Goal: Task Accomplishment & Management: Complete application form

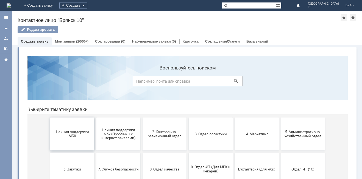
click at [75, 131] on span "1 линия поддержки МБК" at bounding box center [72, 134] width 41 height 8
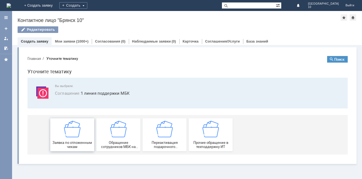
click at [75, 132] on img at bounding box center [72, 129] width 16 height 16
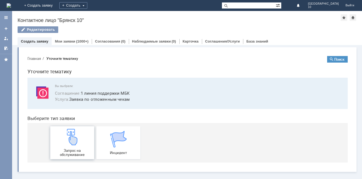
click at [74, 138] on img at bounding box center [72, 137] width 16 height 16
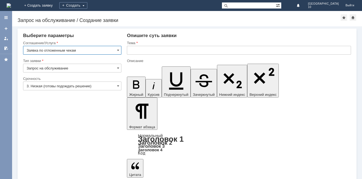
click at [129, 50] on input "text" at bounding box center [239, 50] width 224 height 9
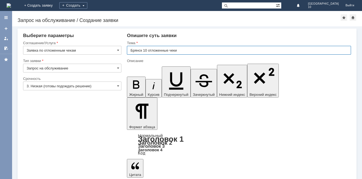
type input "Брянск 10 отложенные чеки"
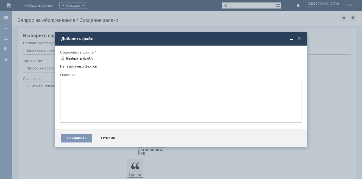
click at [62, 57] on span at bounding box center [62, 58] width 4 height 4
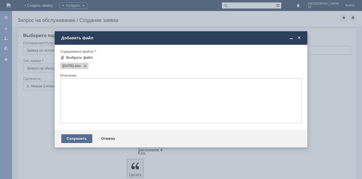
click at [68, 138] on div "Сохранить" at bounding box center [76, 138] width 31 height 9
